Goal: Browse casually

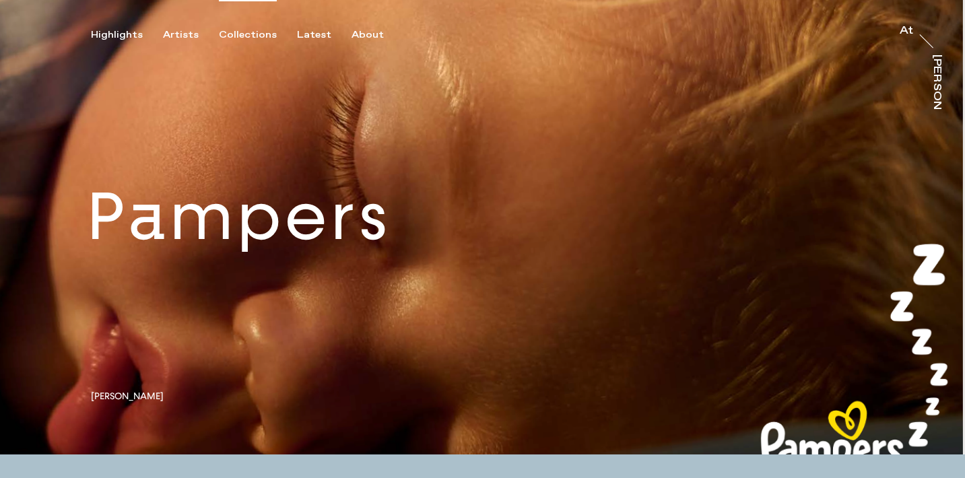
click at [236, 36] on div "Collections" at bounding box center [248, 35] width 58 height 12
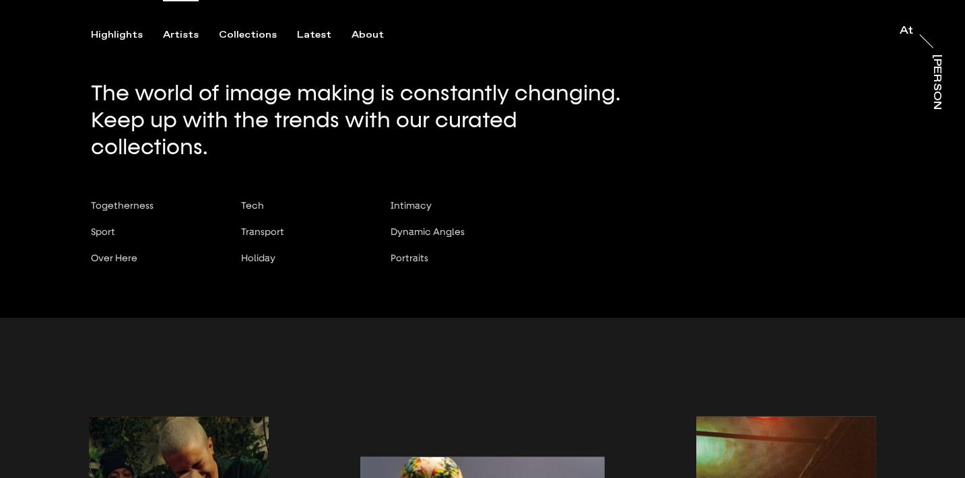
click at [178, 36] on div "Artists" at bounding box center [181, 35] width 36 height 12
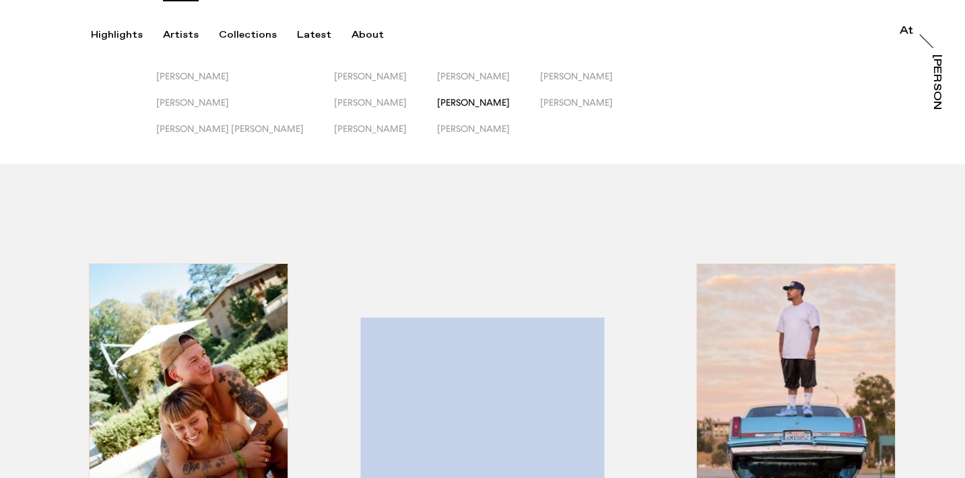
click at [437, 103] on span "[PERSON_NAME]" at bounding box center [473, 102] width 73 height 11
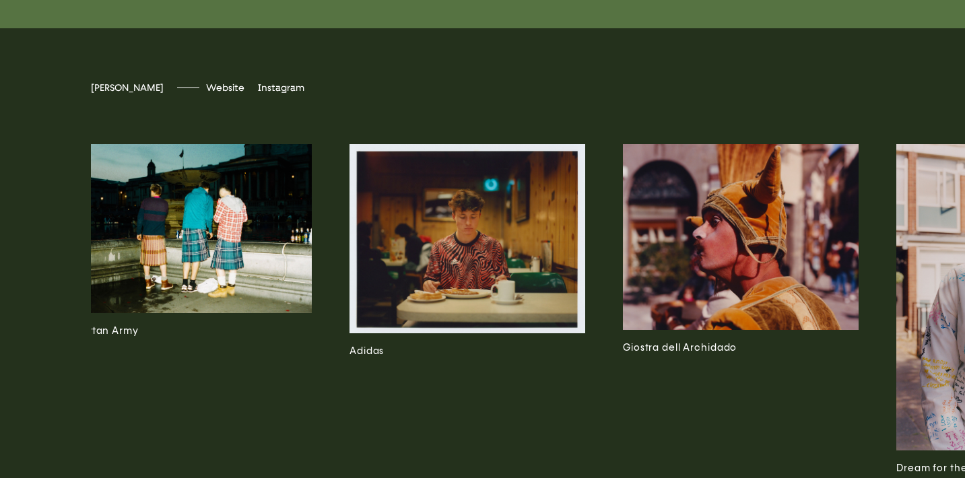
scroll to position [0, 15]
click at [384, 333] on img at bounding box center [467, 238] width 236 height 189
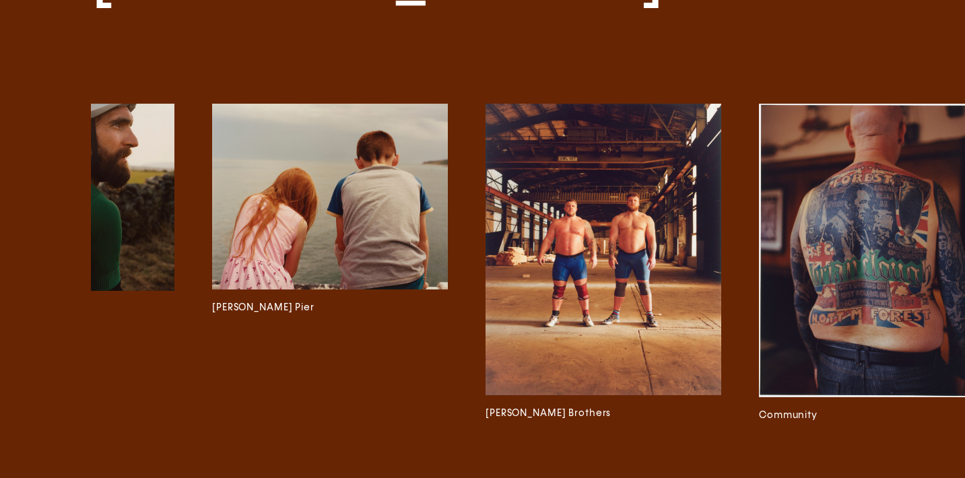
scroll to position [0, 2407]
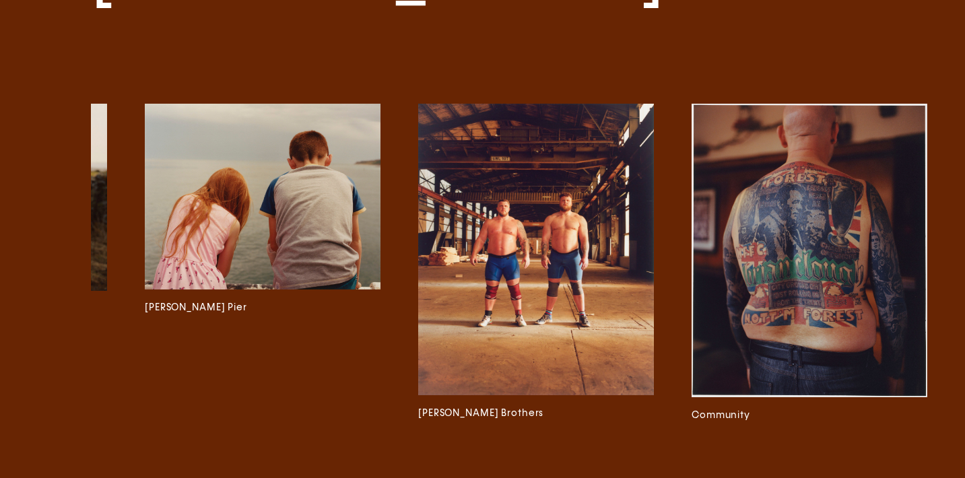
click at [278, 250] on img at bounding box center [263, 197] width 236 height 186
